Goal: Information Seeking & Learning: Learn about a topic

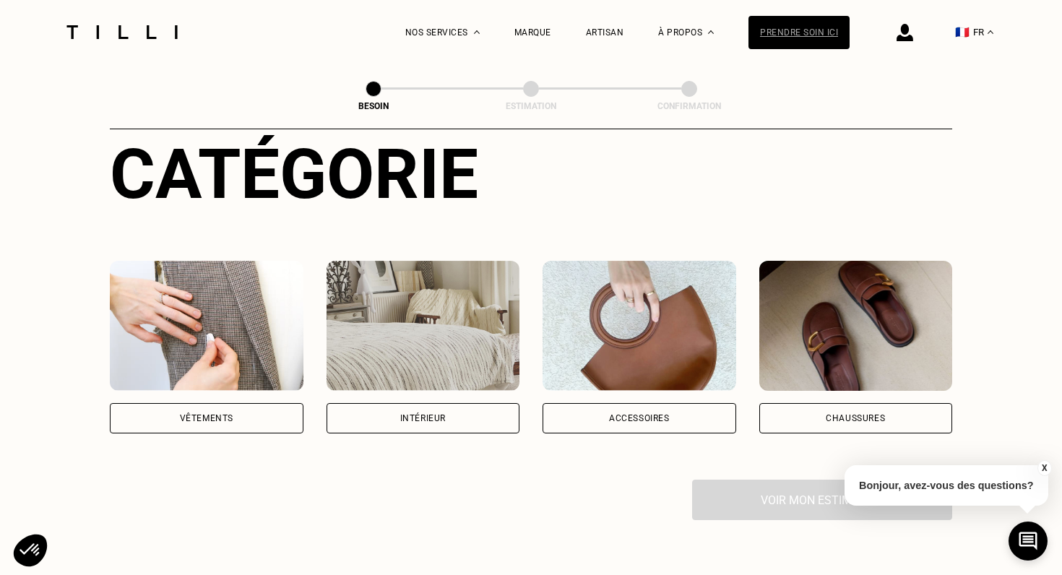
scroll to position [238, 0]
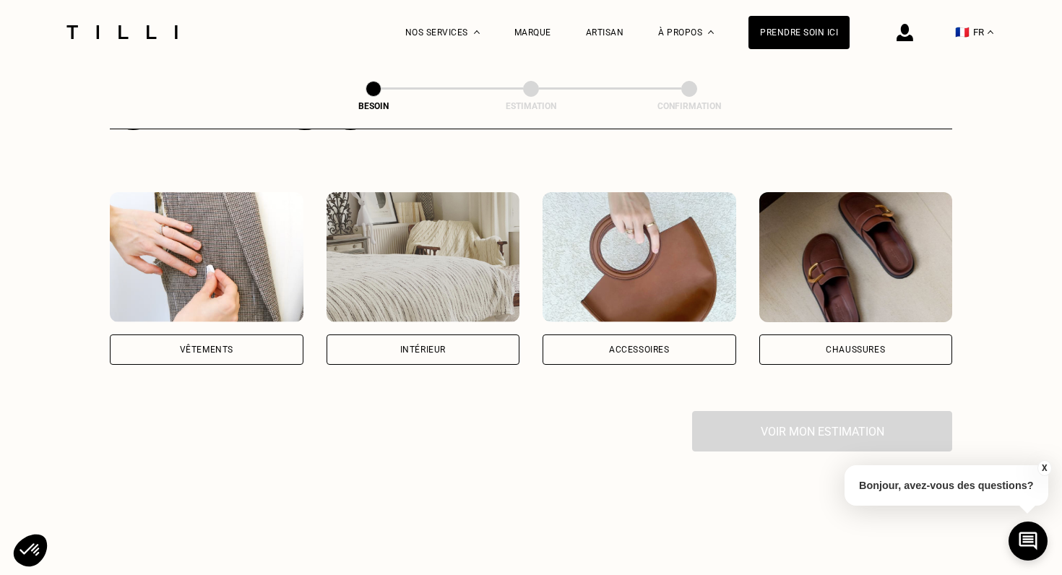
click at [641, 334] on div "Accessoires" at bounding box center [639, 349] width 194 height 30
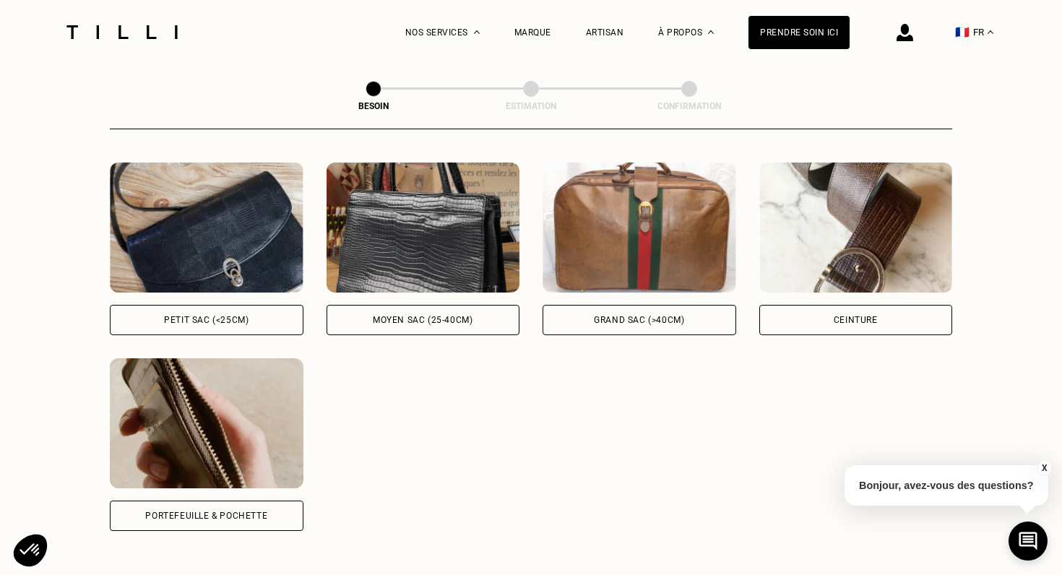
scroll to position [665, 0]
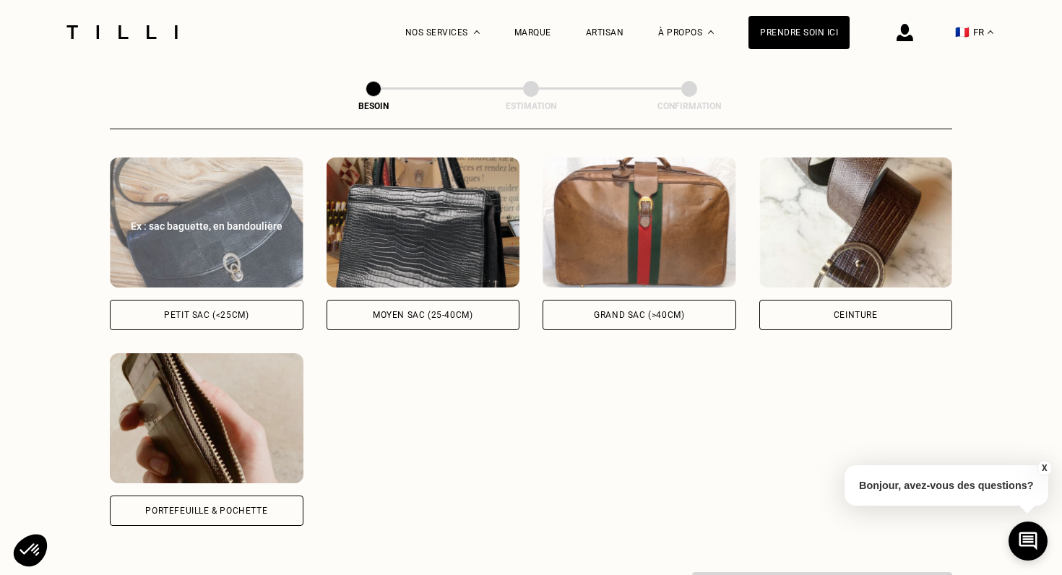
click at [274, 300] on div "Petit sac (<25cm)" at bounding box center [207, 315] width 194 height 30
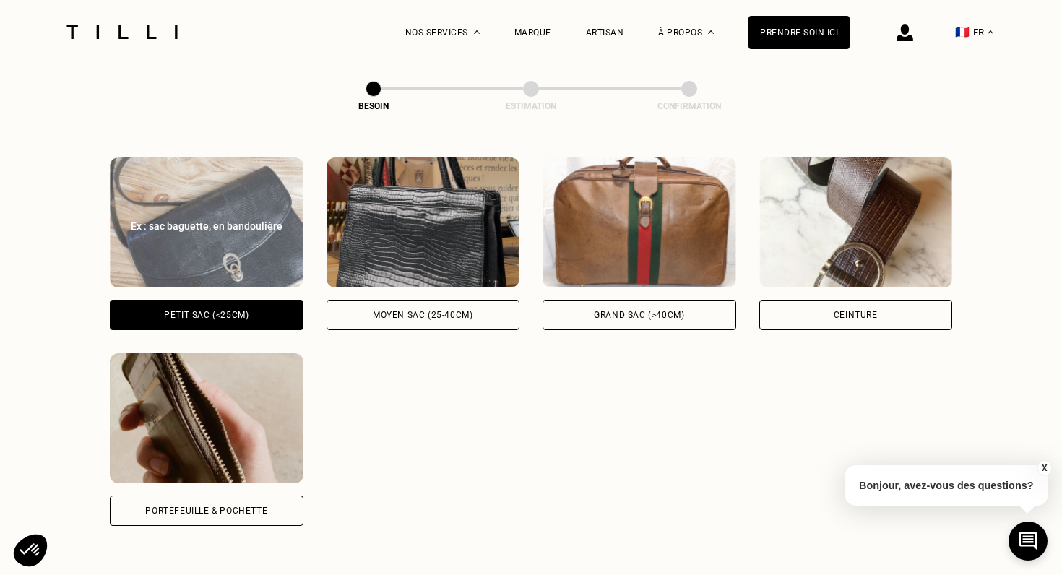
scroll to position [1058, 0]
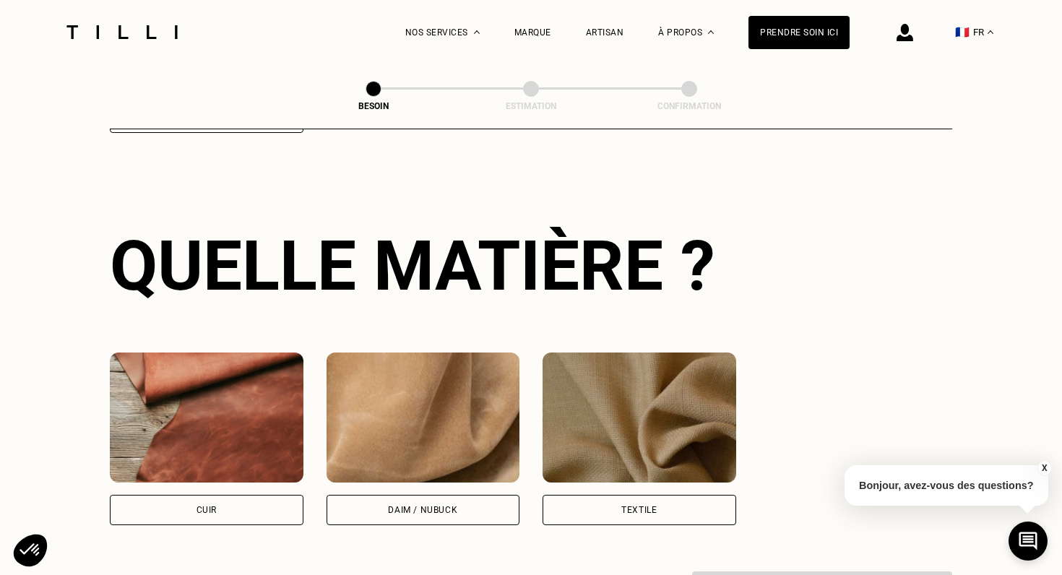
click at [229, 496] on div "Cuir" at bounding box center [207, 510] width 194 height 30
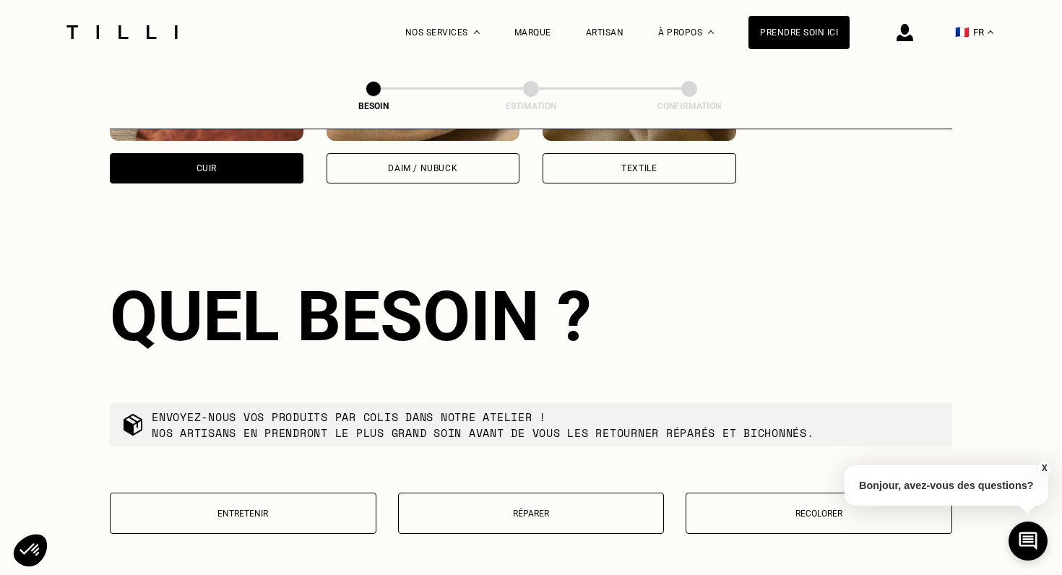
scroll to position [1450, 0]
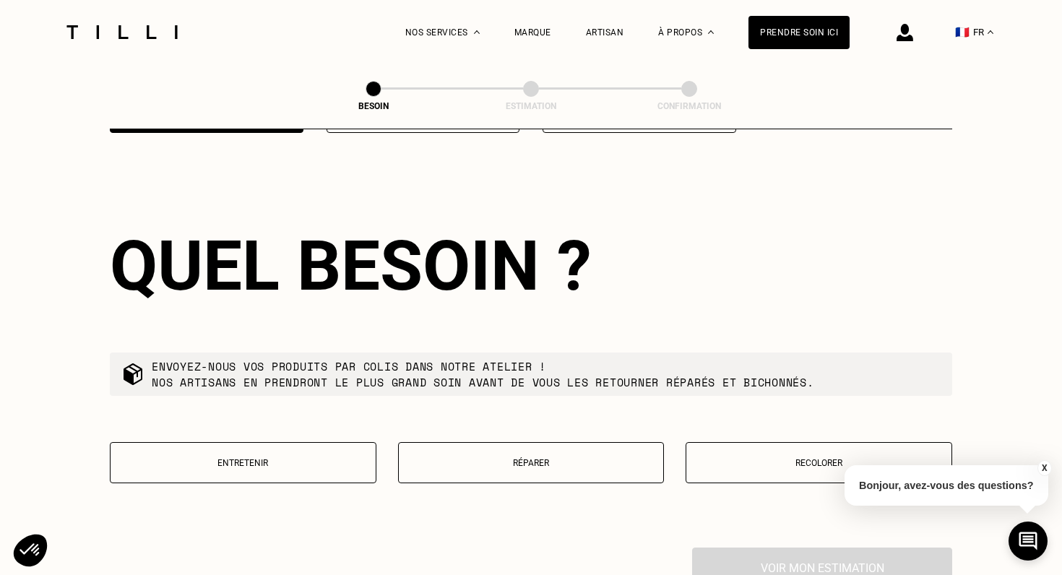
click at [482, 458] on p "Réparer" at bounding box center [531, 463] width 251 height 10
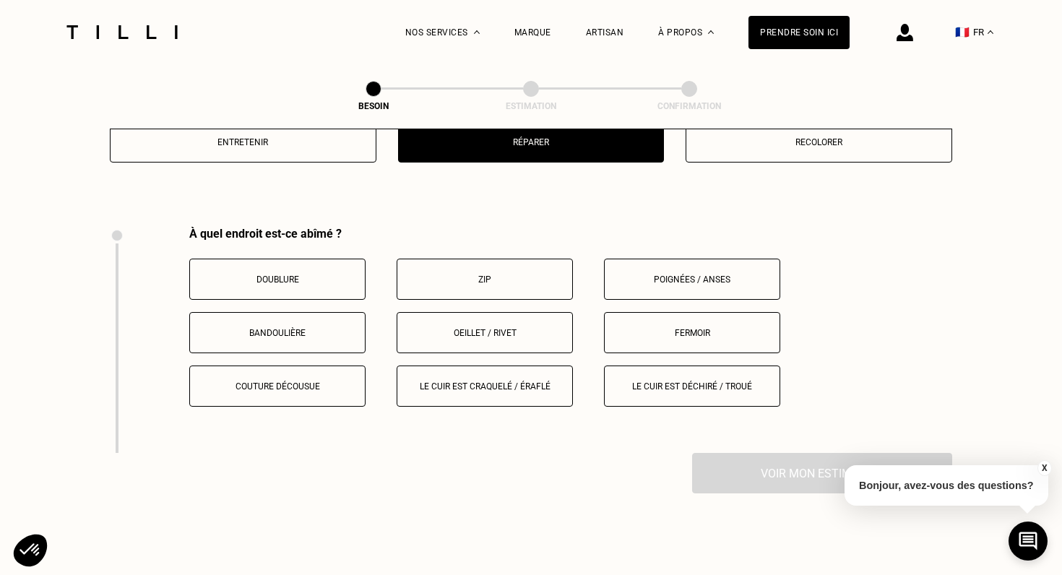
scroll to position [1819, 0]
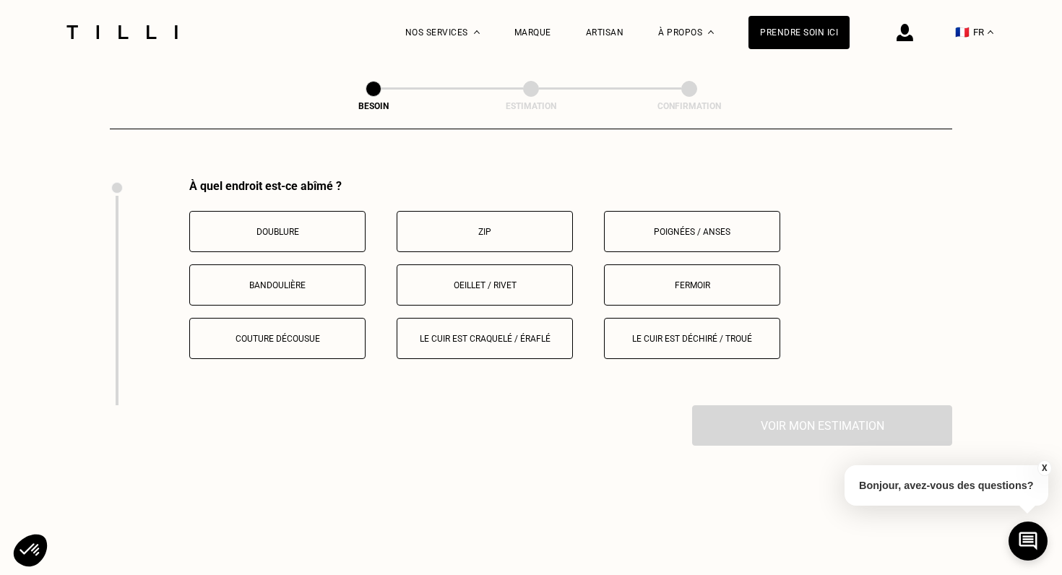
click at [485, 280] on p "Oeillet / rivet" at bounding box center [484, 285] width 160 height 10
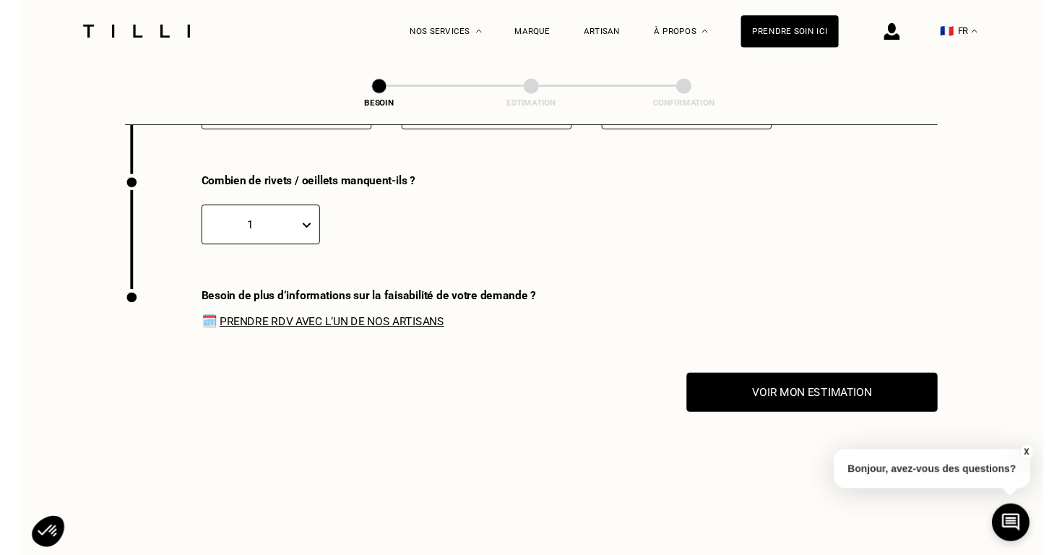
scroll to position [2045, 0]
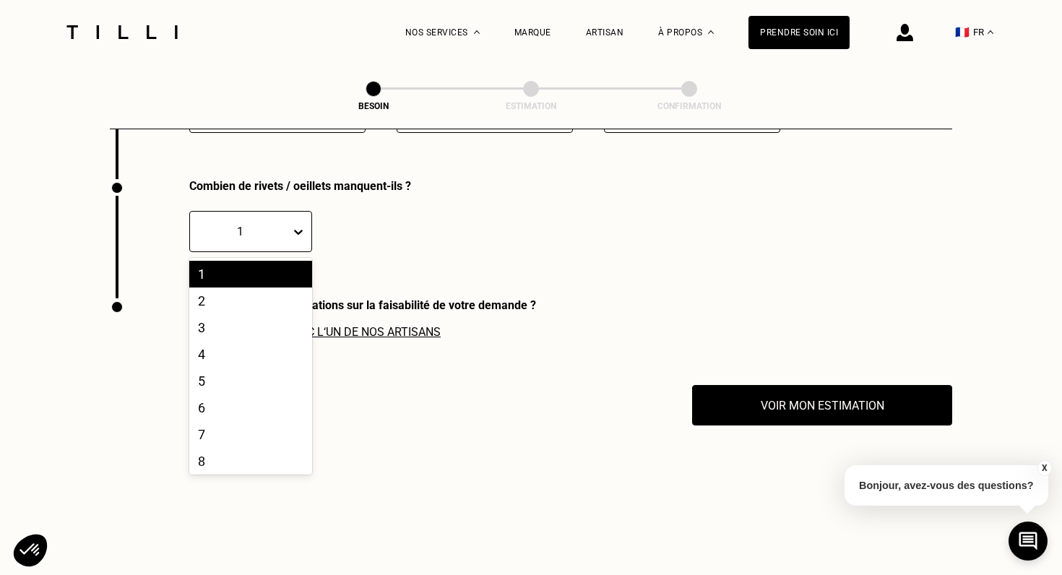
click at [295, 225] on icon at bounding box center [298, 232] width 14 height 14
click at [295, 230] on icon at bounding box center [298, 232] width 9 height 5
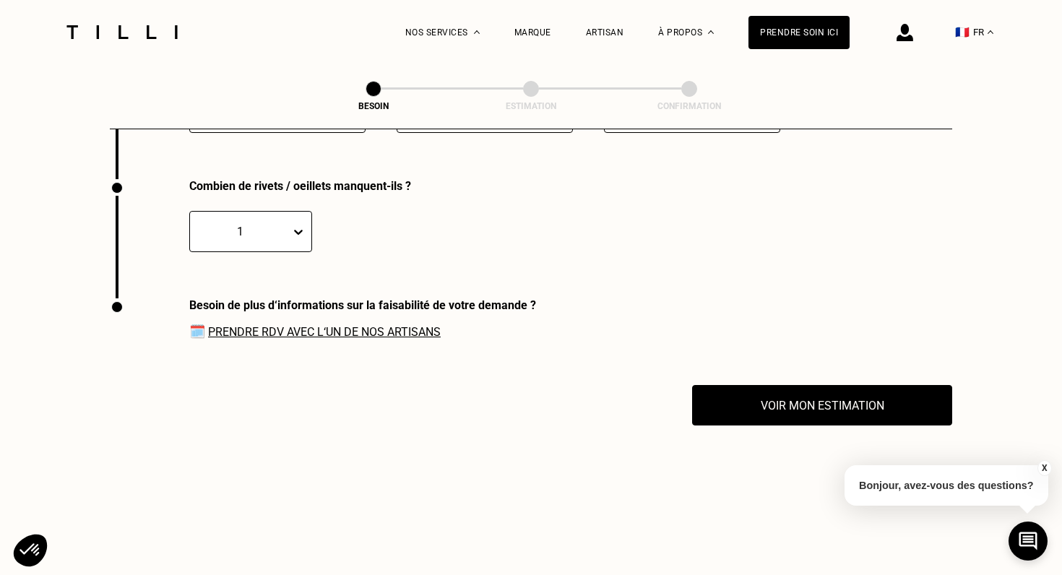
click at [300, 325] on link "Prendre RDV avec l‘un de nos artisans" at bounding box center [324, 332] width 233 height 14
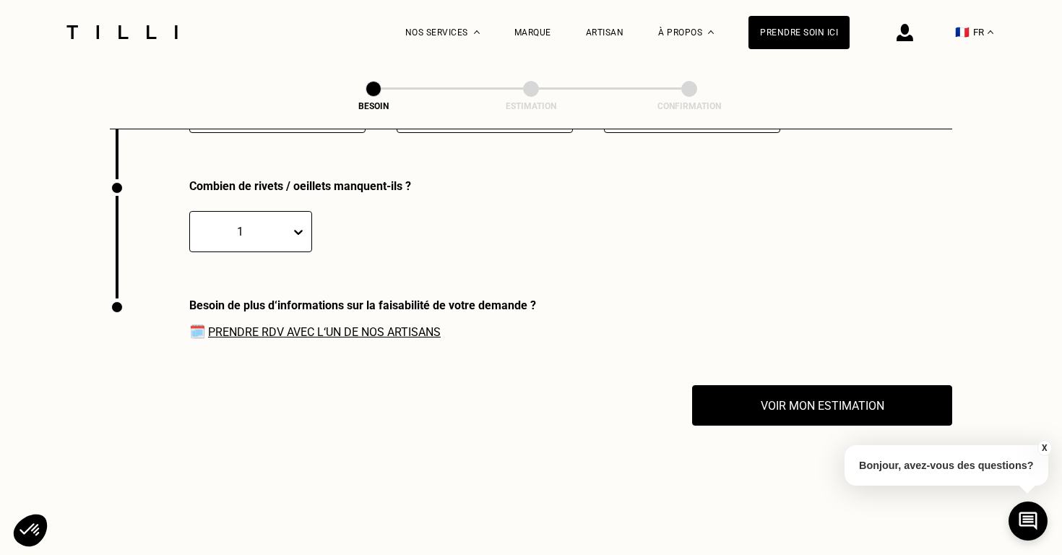
click at [612, 26] on div "Artisan" at bounding box center [605, 32] width 38 height 64
click at [609, 30] on div "Artisan" at bounding box center [605, 32] width 38 height 10
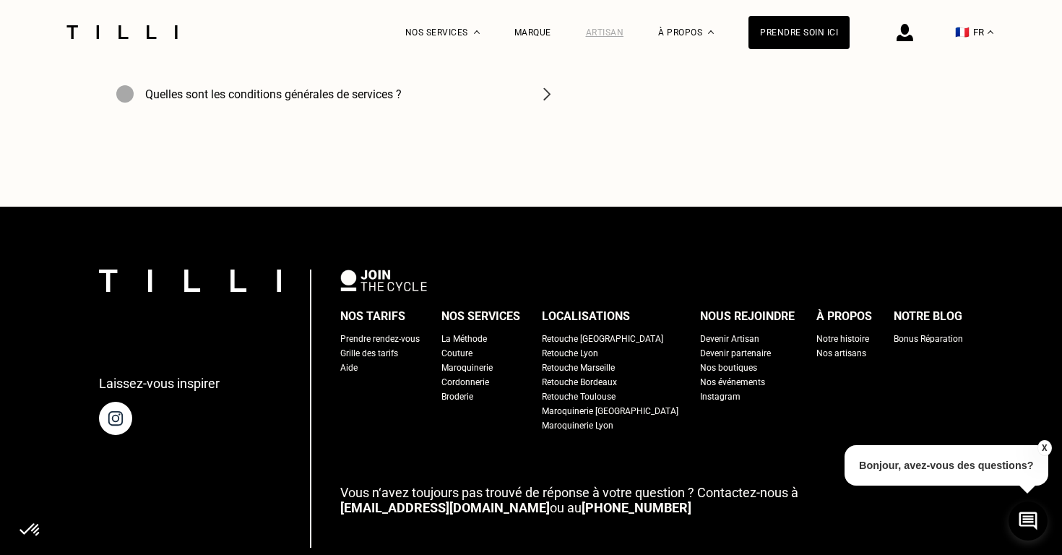
scroll to position [5410, 0]
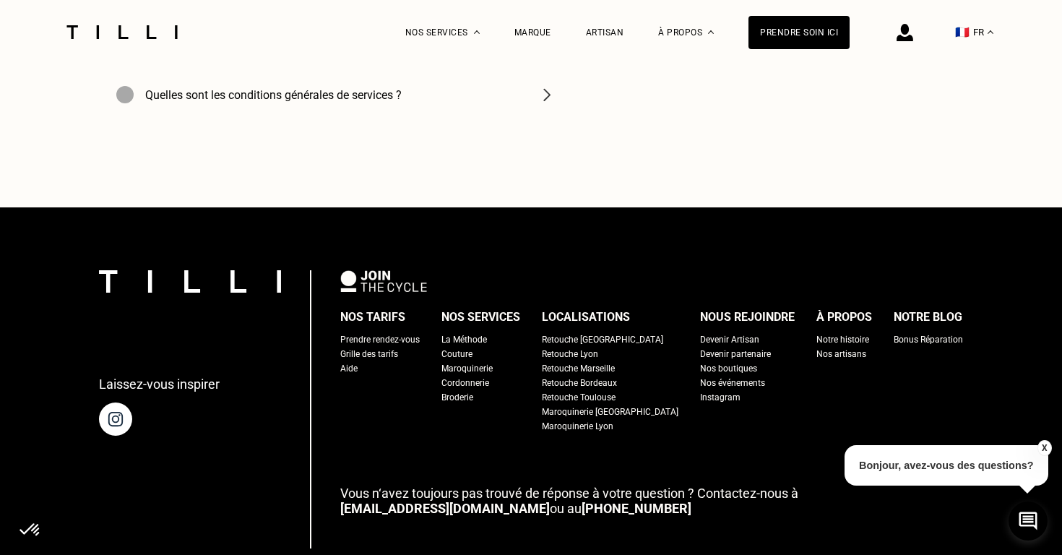
click at [723, 376] on div "Nos événements" at bounding box center [732, 383] width 65 height 14
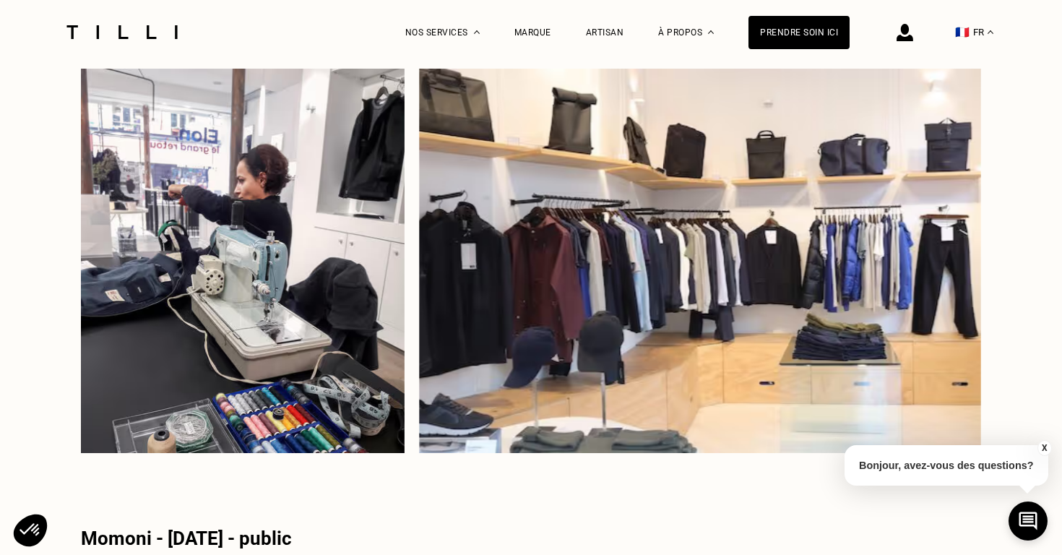
scroll to position [13685, 0]
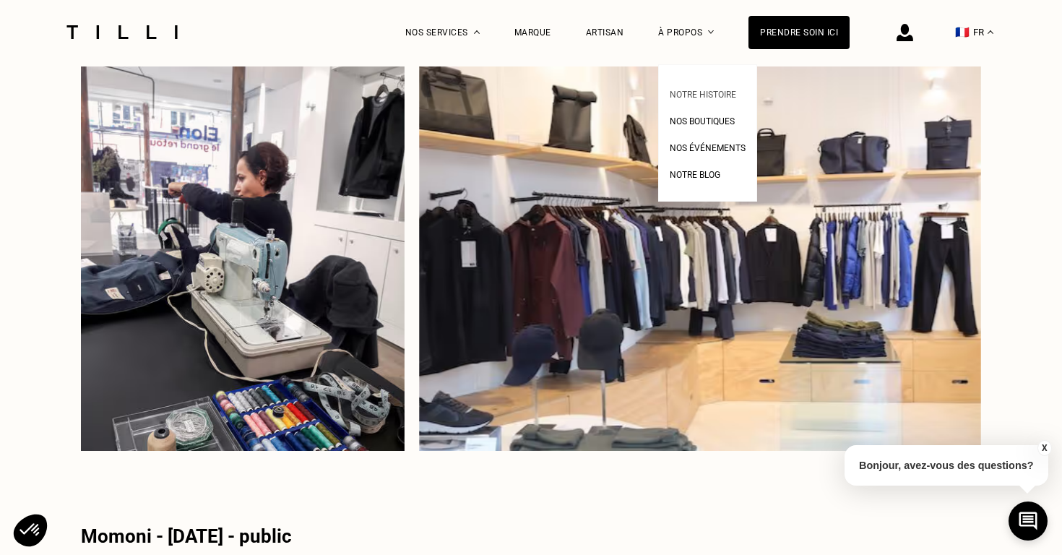
click at [689, 92] on span "Notre histoire" at bounding box center [703, 95] width 66 height 10
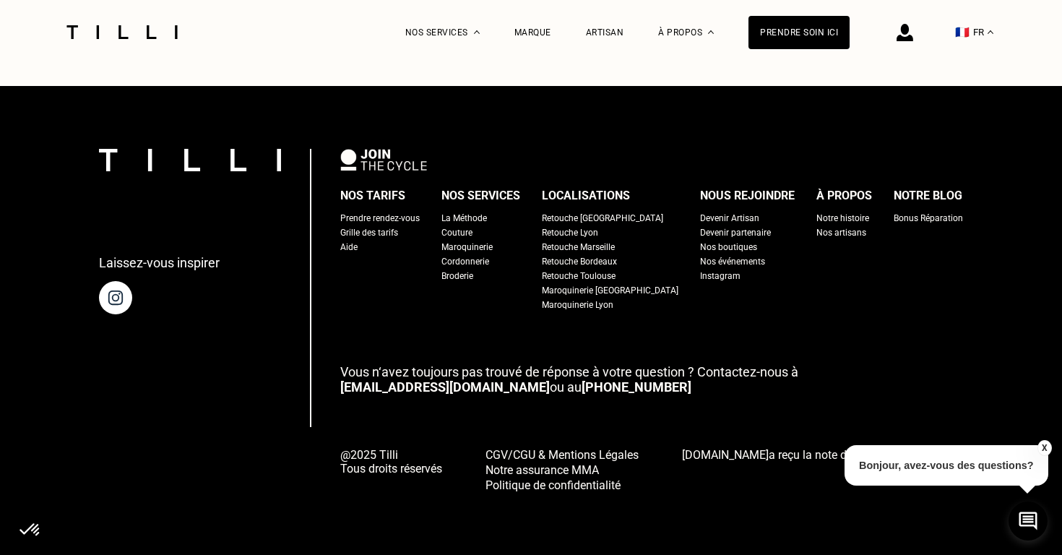
scroll to position [4833, 0]
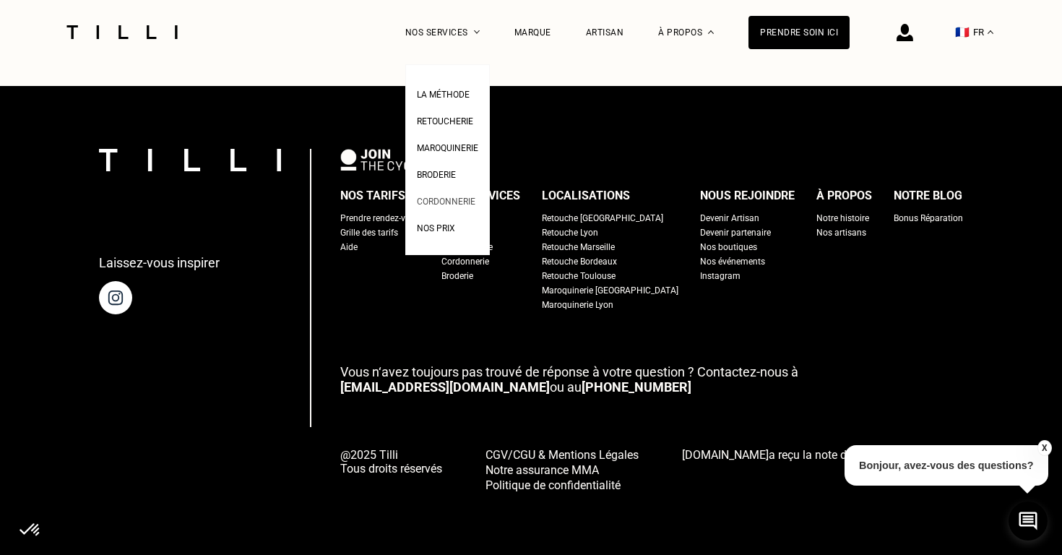
click at [442, 197] on span "Cordonnerie" at bounding box center [446, 201] width 59 height 10
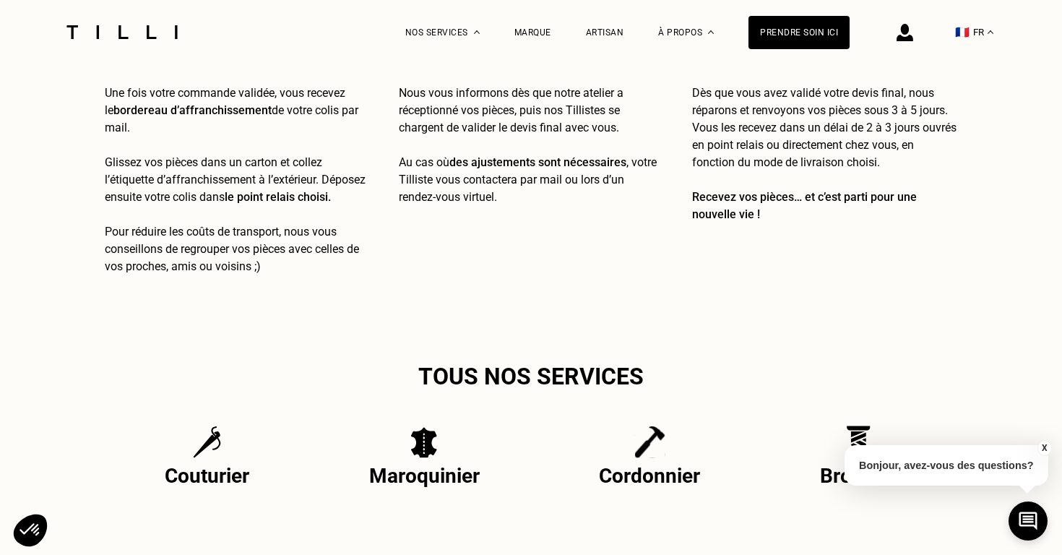
scroll to position [2430, 0]
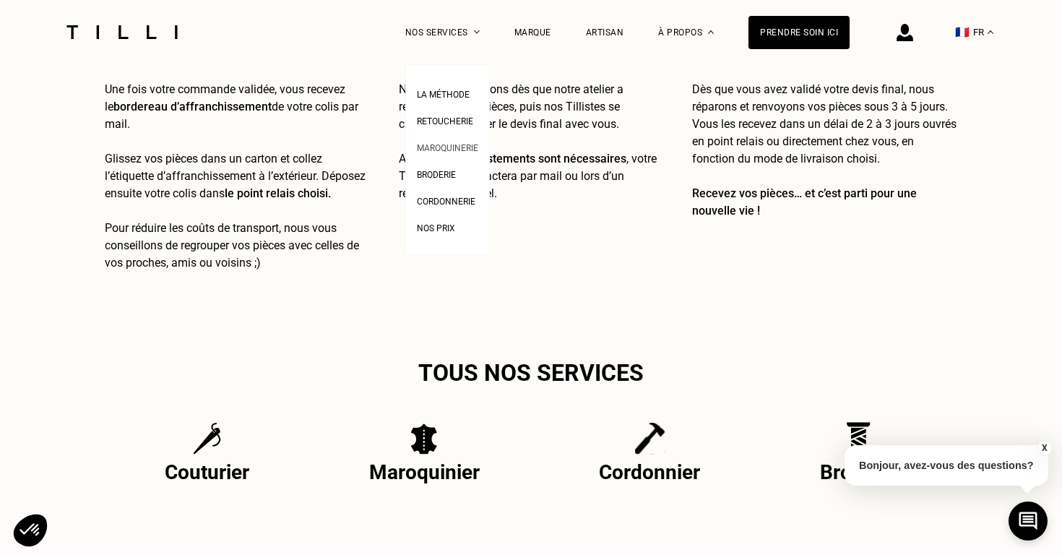
click at [459, 149] on span "Maroquinerie" at bounding box center [447, 148] width 61 height 10
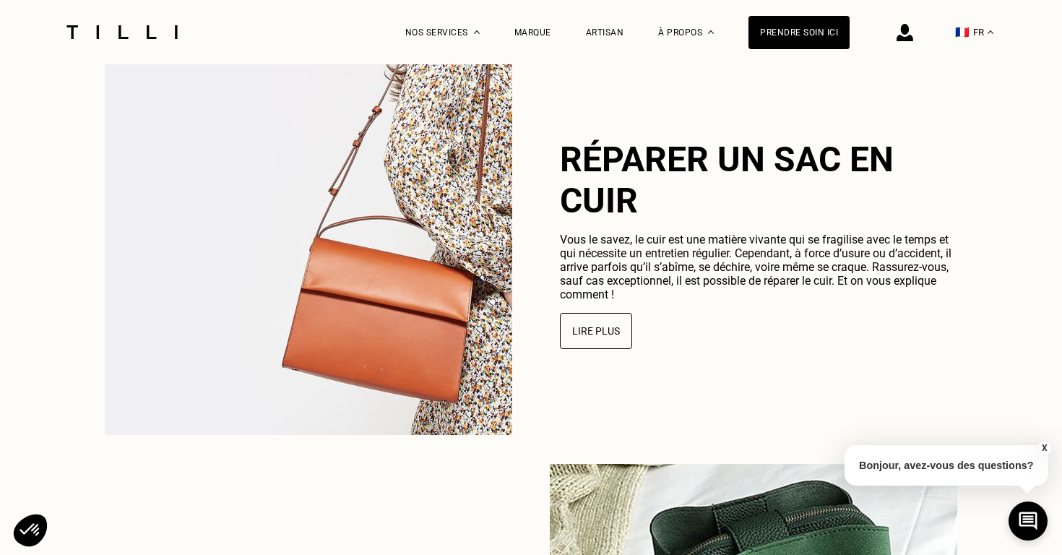
scroll to position [3464, 0]
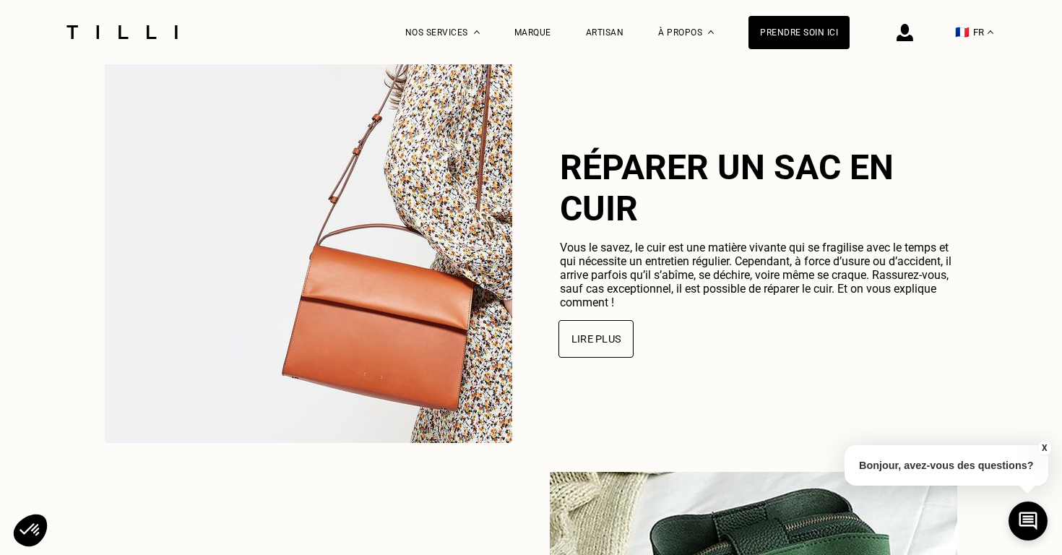
click at [591, 335] on button "Lire plus" at bounding box center [595, 339] width 75 height 38
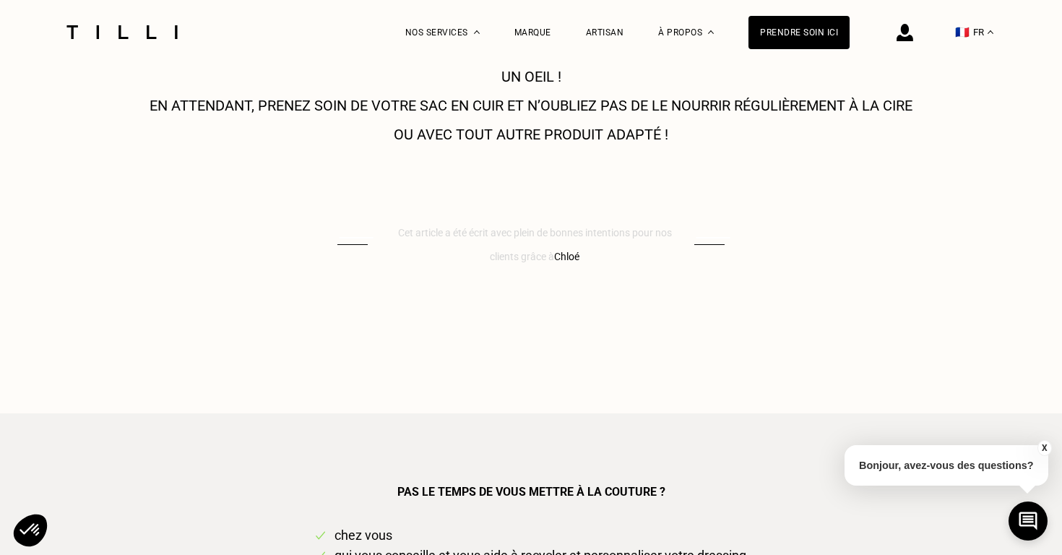
scroll to position [1837, 0]
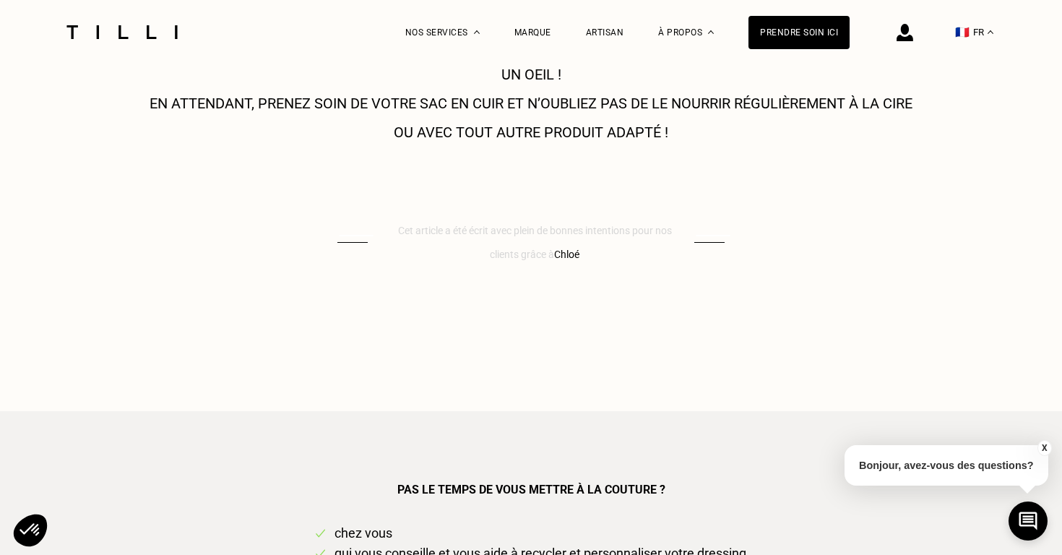
click at [516, 54] on span "un billet spécial réparation du simili cuir" at bounding box center [362, 45] width 316 height 17
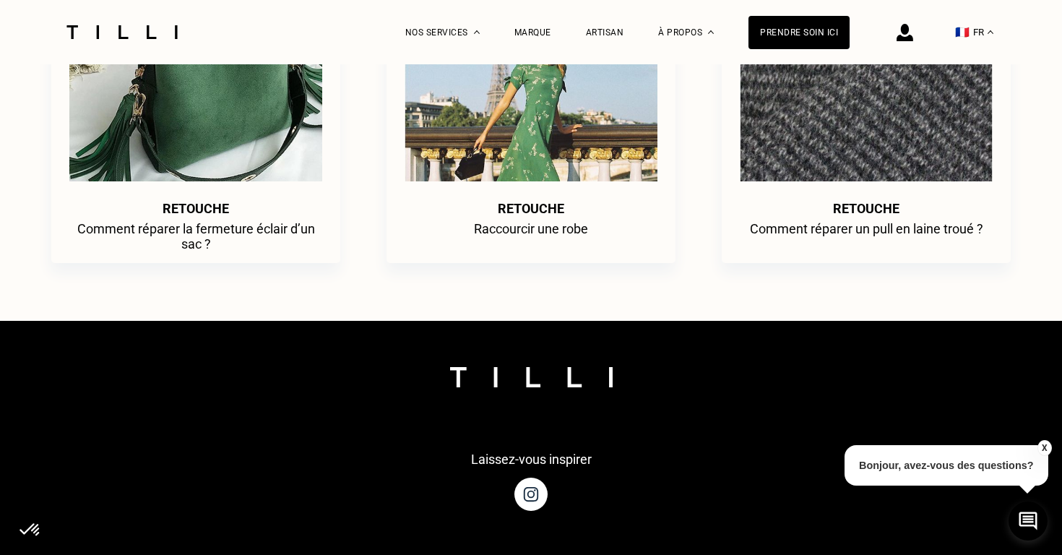
scroll to position [3000, 0]
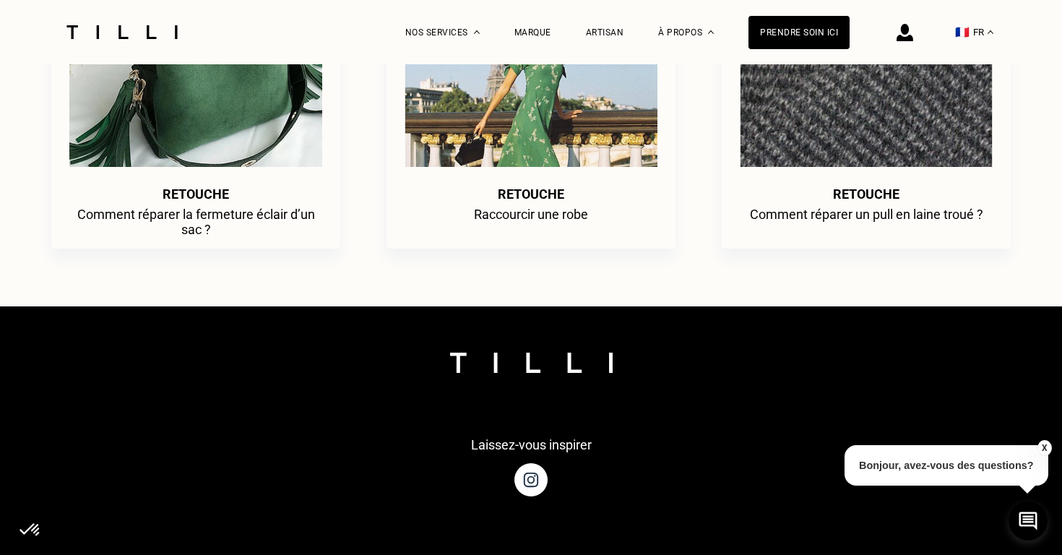
click at [818, 213] on span "Comment réparer un pull en laine troué ?" at bounding box center [866, 214] width 260 height 15
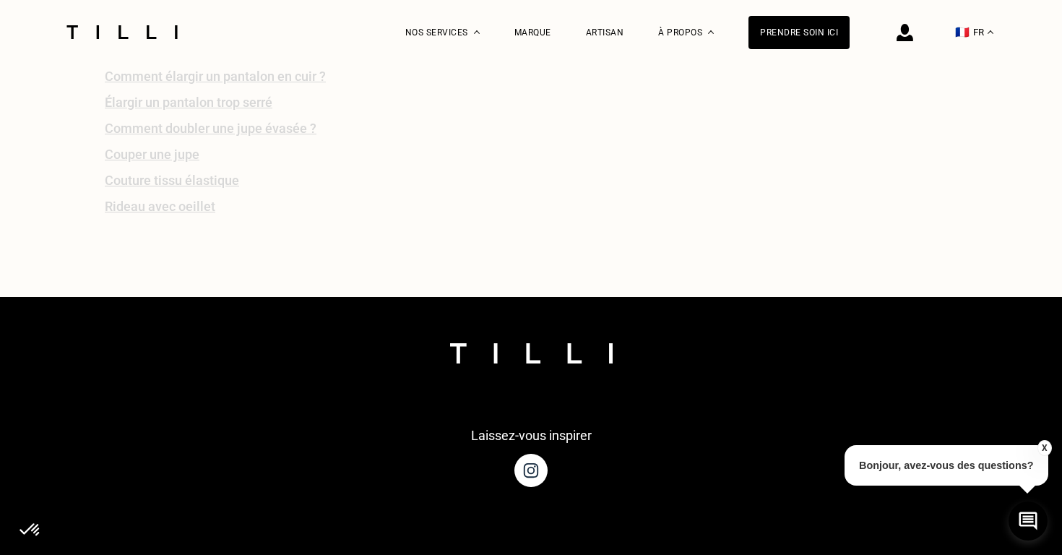
scroll to position [3130, 0]
click at [527, 472] on img at bounding box center [531, 470] width 40 height 40
